Goal: Information Seeking & Learning: Learn about a topic

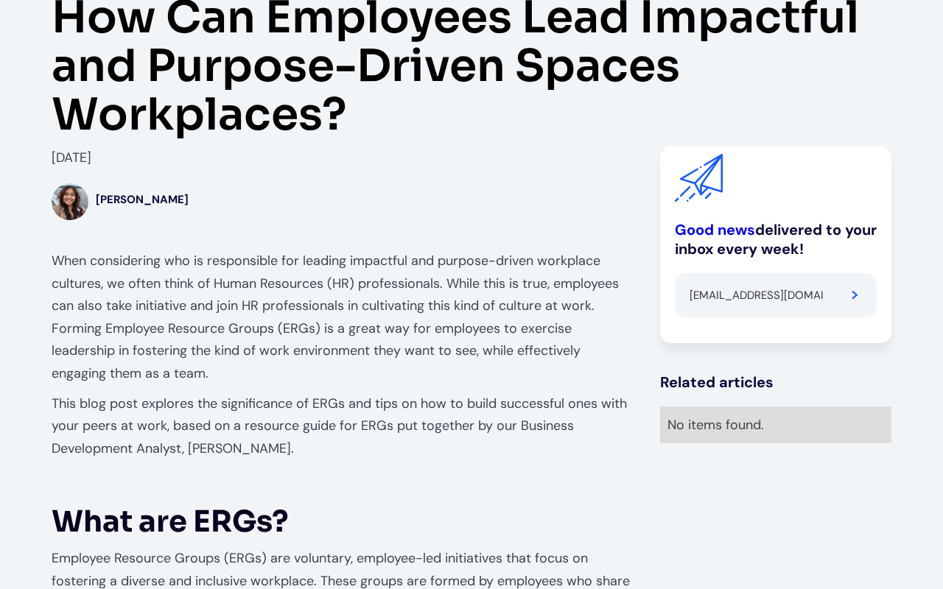
type input "[EMAIL_ADDRESS][DOMAIN_NAME]"
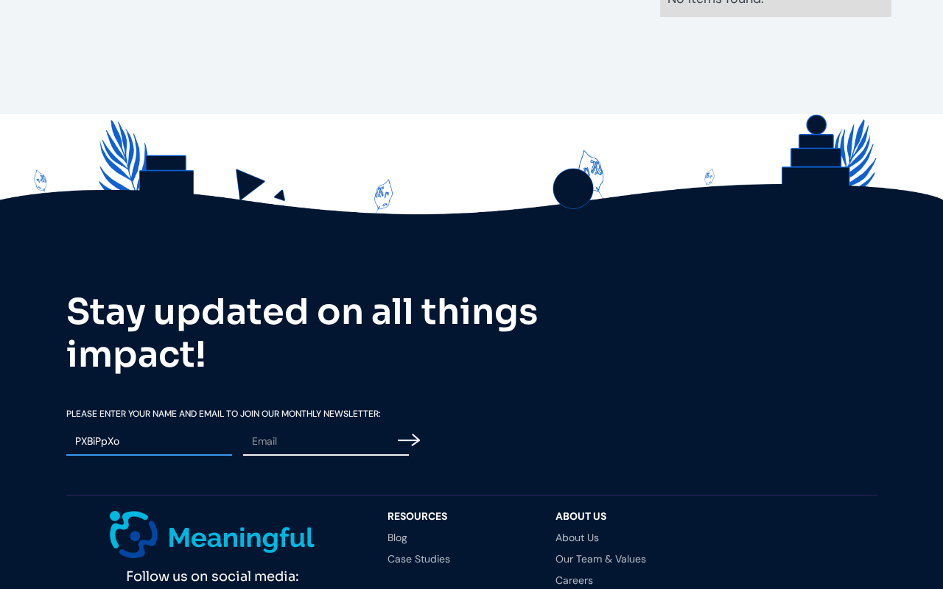
type input "PXBiPpXo"
type input "[EMAIL_ADDRESS][DOMAIN_NAME]"
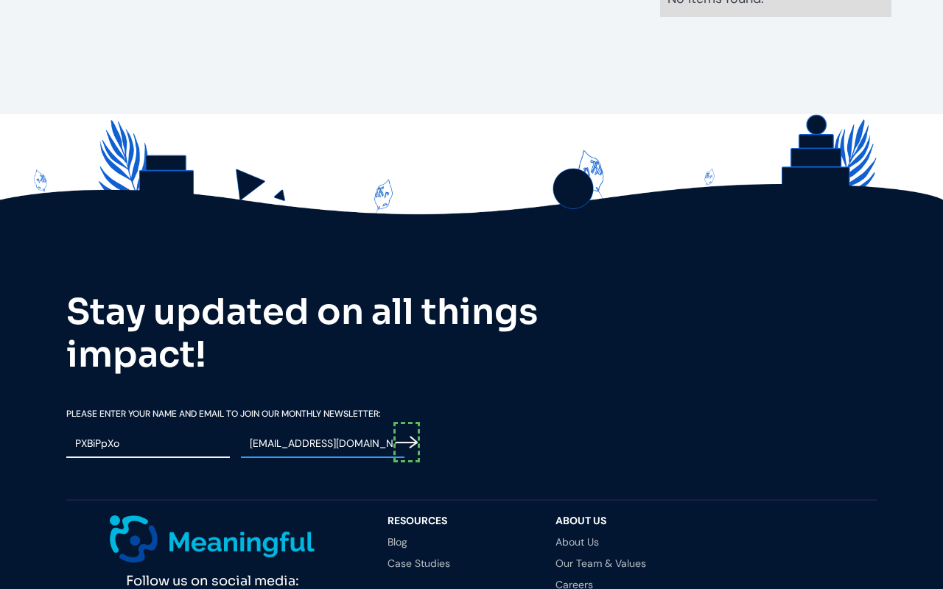
scroll to position [3103, 0]
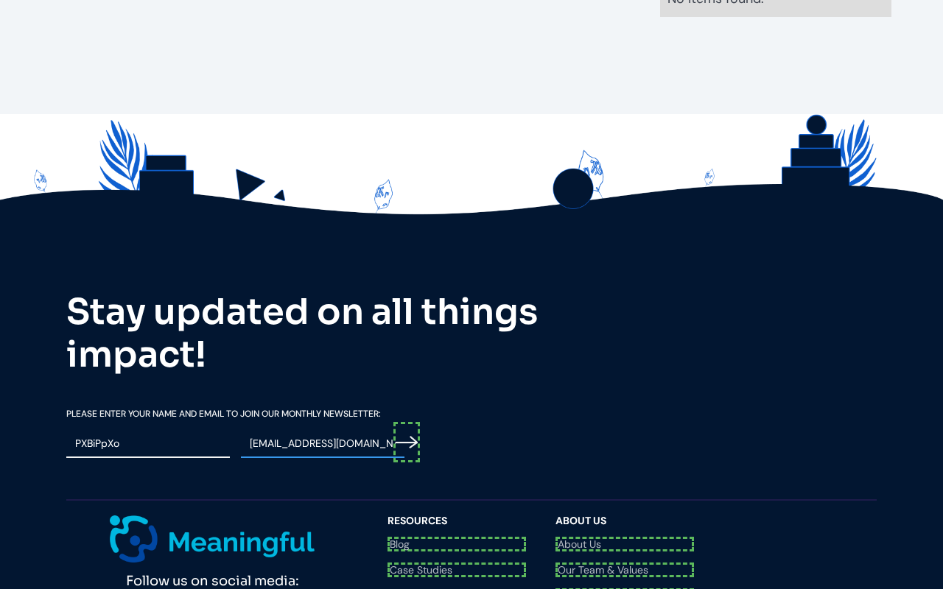
type input "Please wait..."
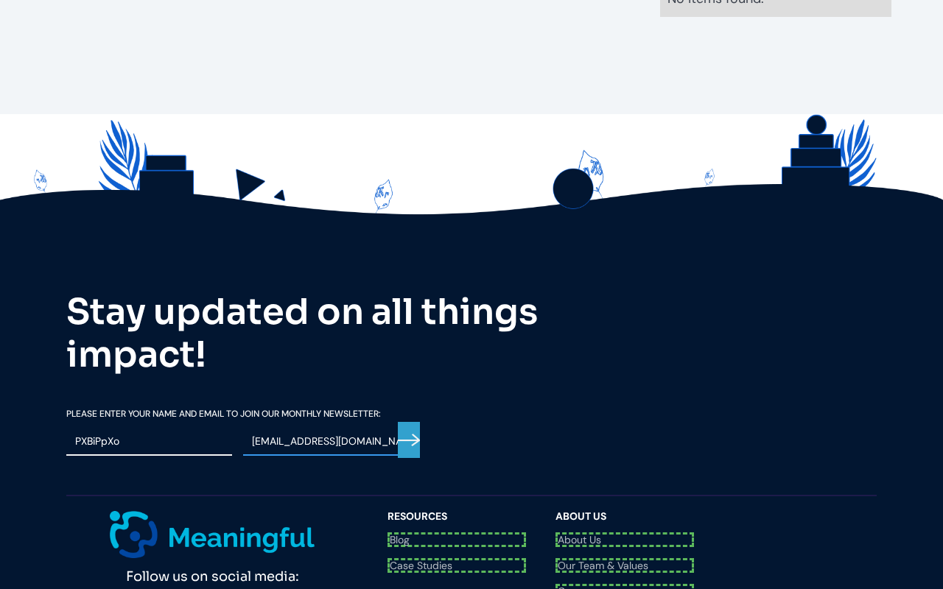
type input "[EMAIL_ADDRESS][DOMAIN_NAME]"
click at [409, 422] on input "Email Form" at bounding box center [409, 440] width 22 height 36
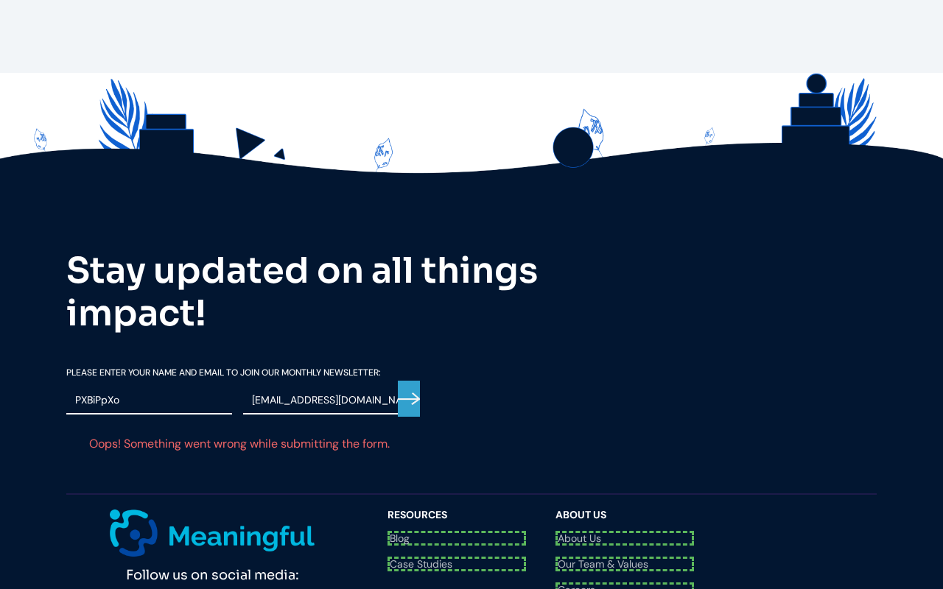
click at [239, 510] on div "Follow us on social media: Questions? Reach us at [EMAIL_ADDRESS][DOMAIN_NAME]" at bounding box center [219, 584] width 306 height 148
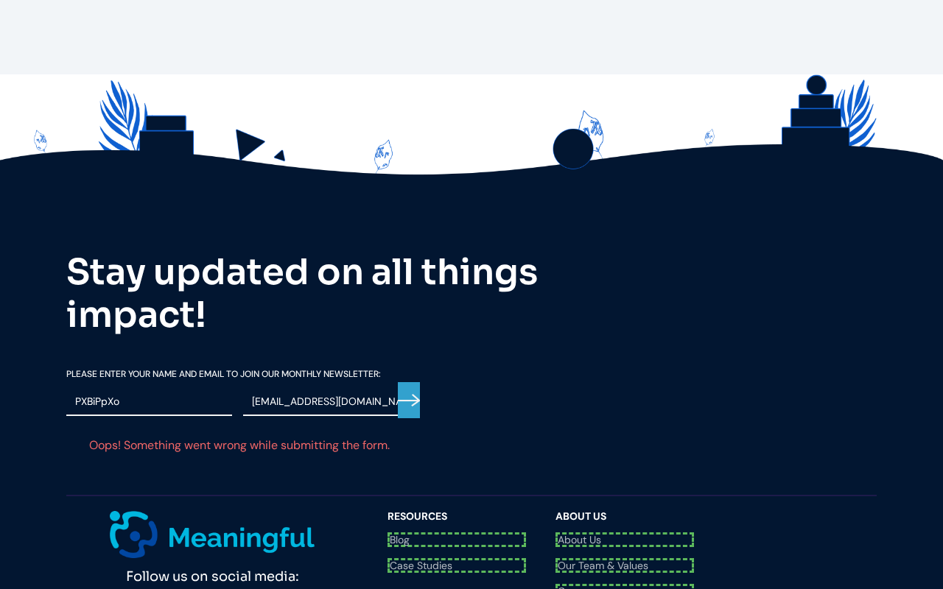
click at [457, 533] on link "Blog" at bounding box center [457, 540] width 139 height 15
click at [457, 554] on link "Case Studies" at bounding box center [457, 559] width 139 height 10
click at [625, 533] on link "About Us" at bounding box center [625, 540] width 139 height 15
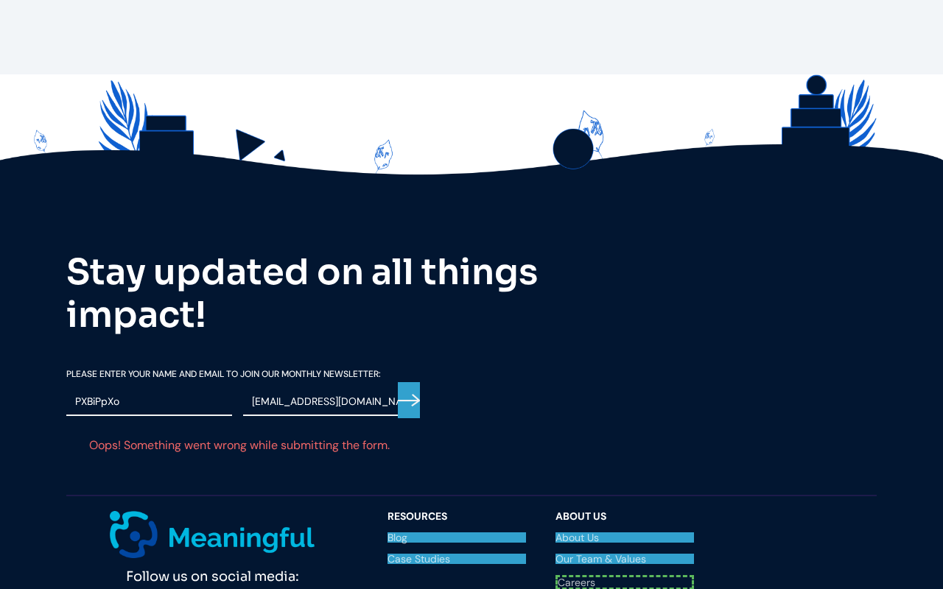
click at [625, 554] on link "Our Team & Values" at bounding box center [625, 559] width 139 height 10
click at [625, 575] on link "Careers" at bounding box center [625, 580] width 139 height 10
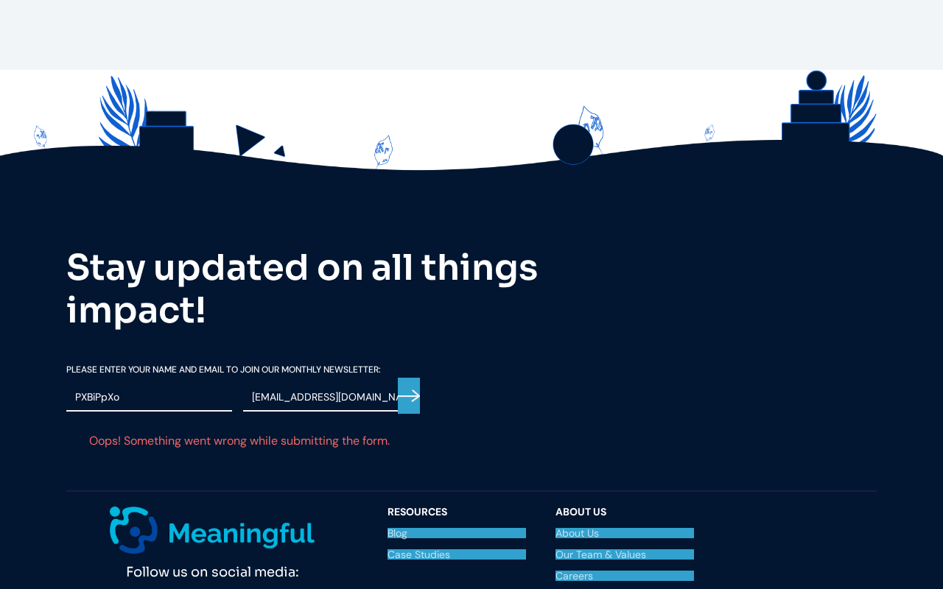
scroll to position [3138, 0]
